Goal: Information Seeking & Learning: Compare options

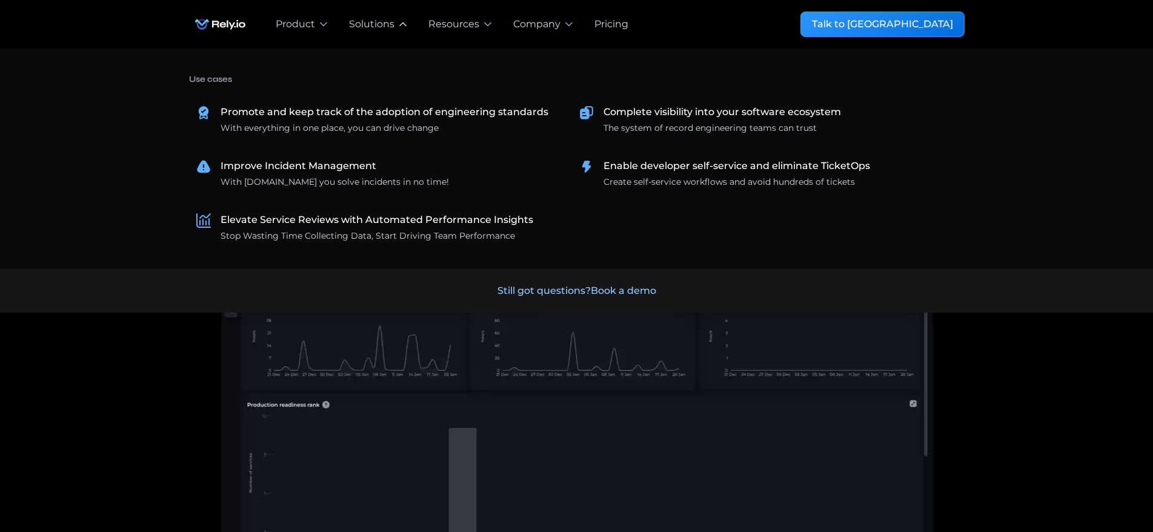
click at [391, 24] on div "Solutions" at bounding box center [371, 24] width 45 height 15
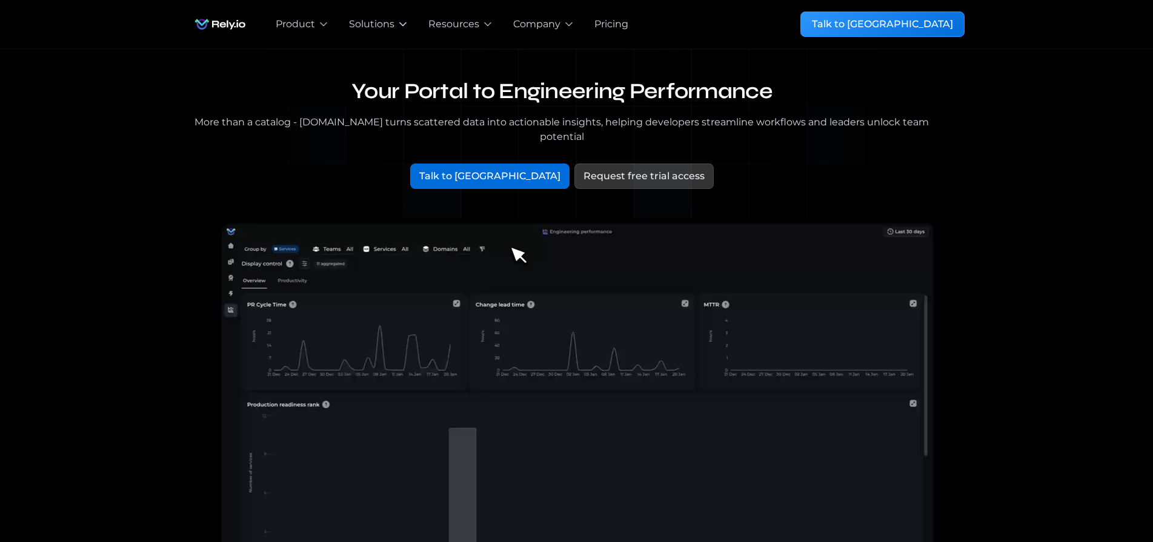
click at [391, 24] on div "Solutions" at bounding box center [371, 24] width 45 height 15
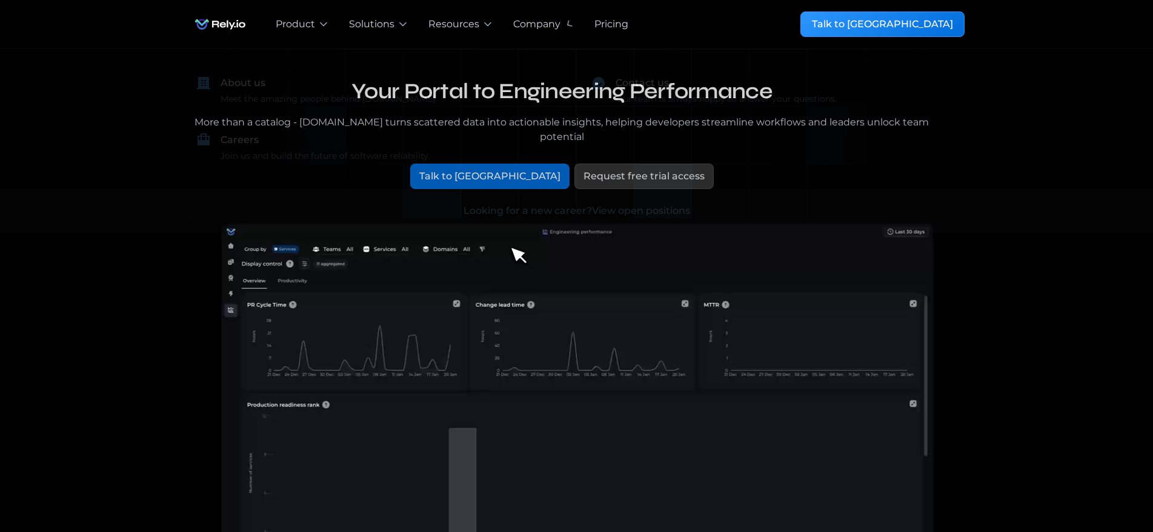
click at [611, 25] on div "Pricing" at bounding box center [611, 24] width 34 height 15
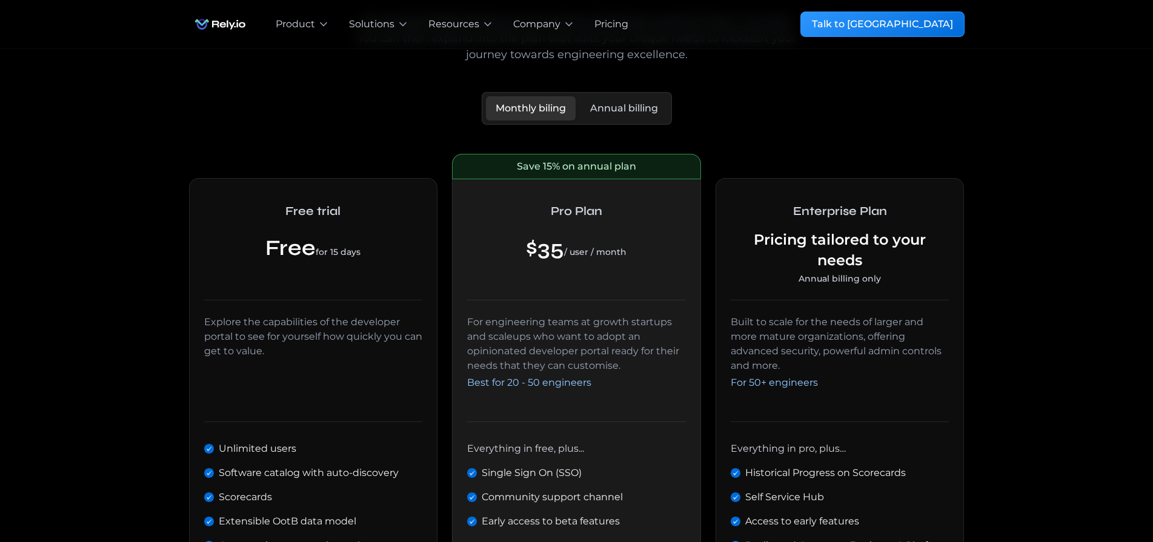
scroll to position [494, 0]
